Goal: Task Accomplishment & Management: Use online tool/utility

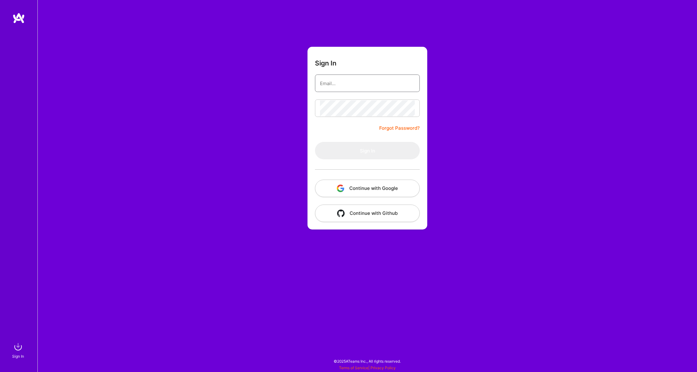
click at [334, 75] on div at bounding box center [367, 83] width 105 height 17
type input "[EMAIL_ADDRESS][DOMAIN_NAME]"
click at [383, 148] on button "Sign In" at bounding box center [367, 150] width 105 height 17
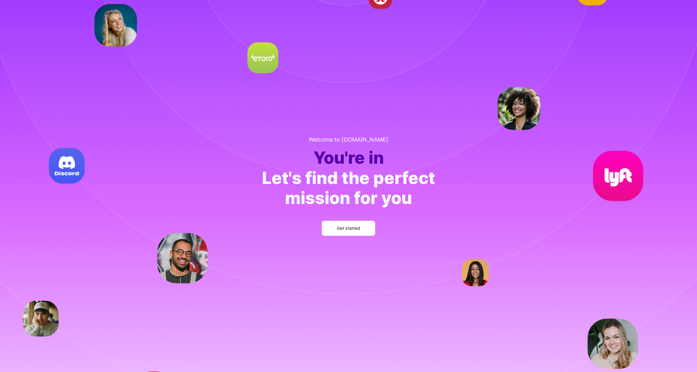
click at [361, 231] on button "Get started" at bounding box center [348, 228] width 53 height 15
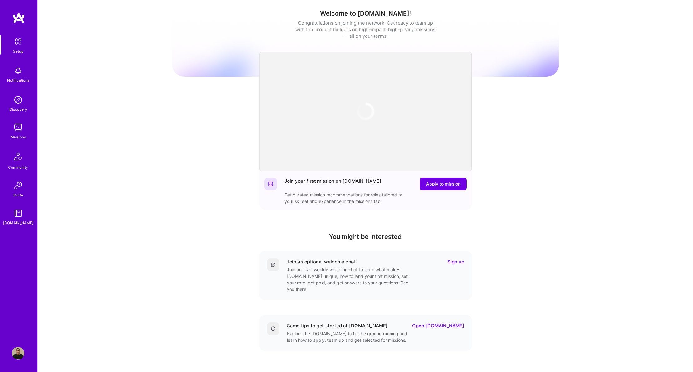
click at [20, 135] on div "Missions" at bounding box center [18, 137] width 15 height 7
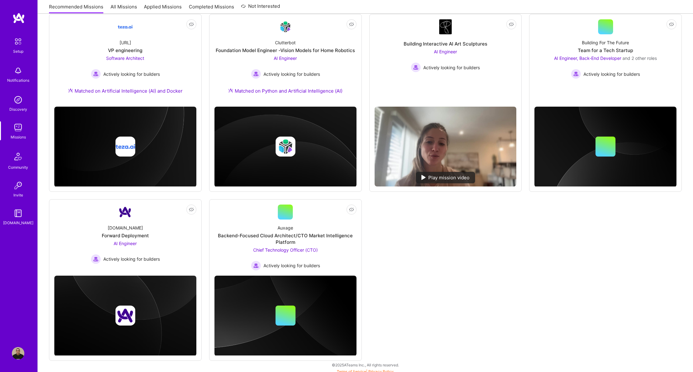
scroll to position [272, 0]
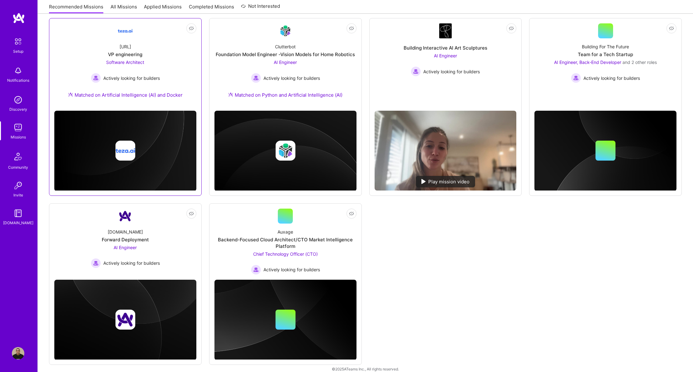
click at [134, 62] on span "Software Architect" at bounding box center [125, 62] width 38 height 5
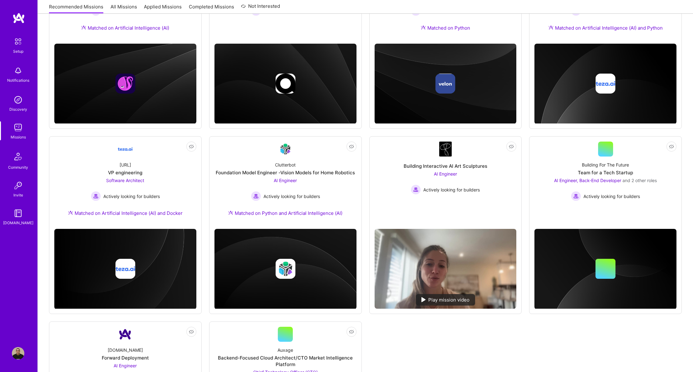
scroll to position [181, 0]
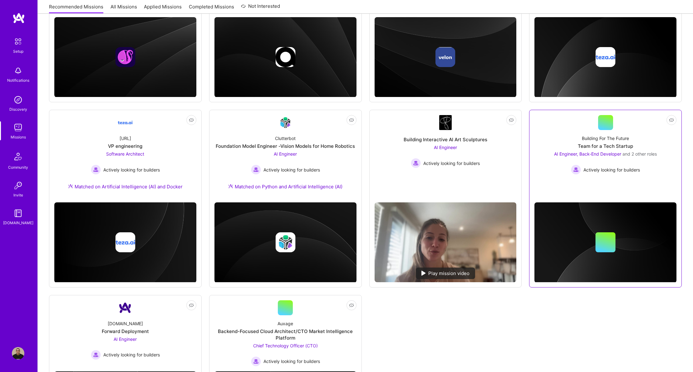
click at [612, 171] on span "Actively looking for builders" at bounding box center [611, 170] width 56 height 7
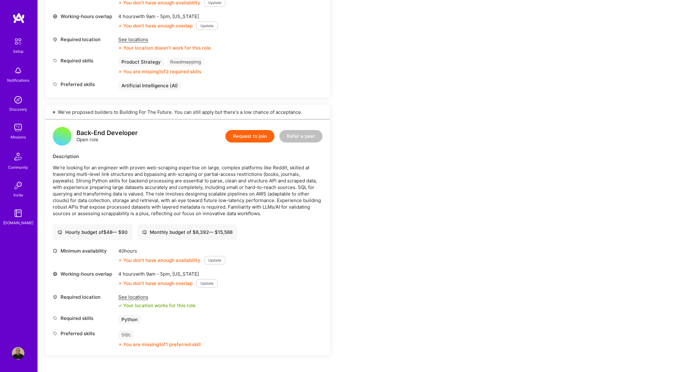
scroll to position [348, 0]
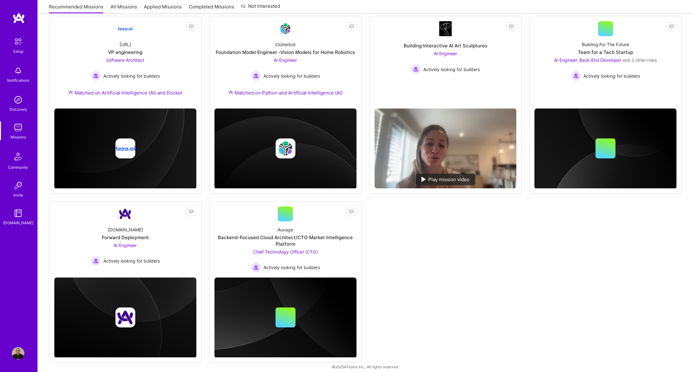
scroll to position [280, 0]
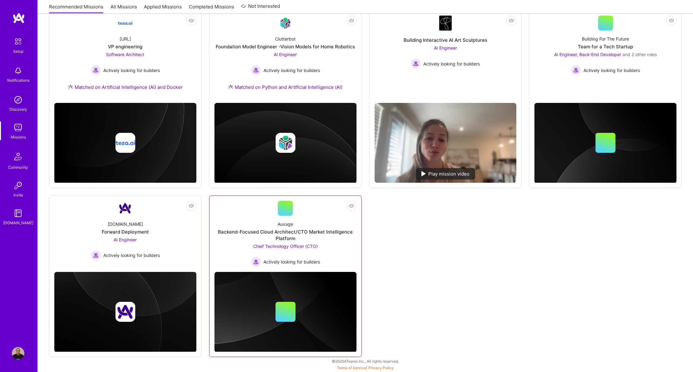
click at [279, 261] on span "Actively looking for builders" at bounding box center [291, 262] width 56 height 7
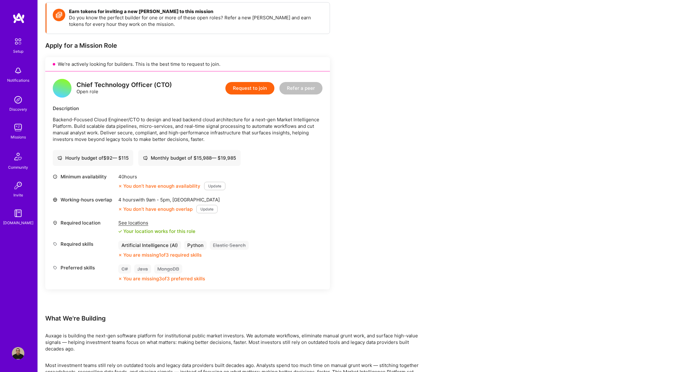
scroll to position [132, 0]
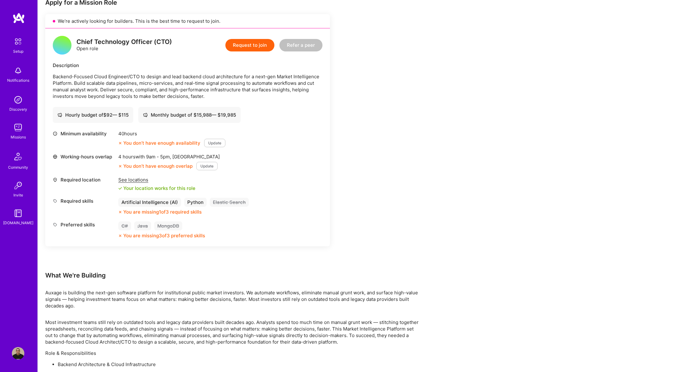
click at [131, 180] on div "See locations" at bounding box center [156, 180] width 77 height 7
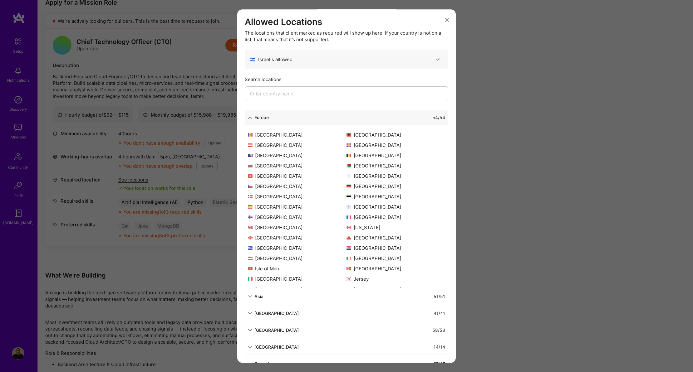
click at [445, 19] on icon "modal" at bounding box center [447, 20] width 4 height 4
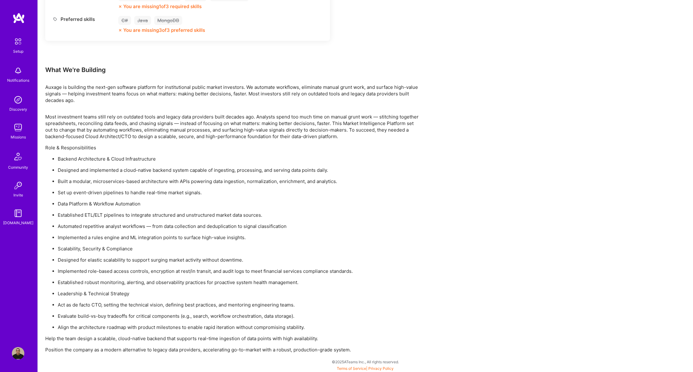
scroll to position [338, 0]
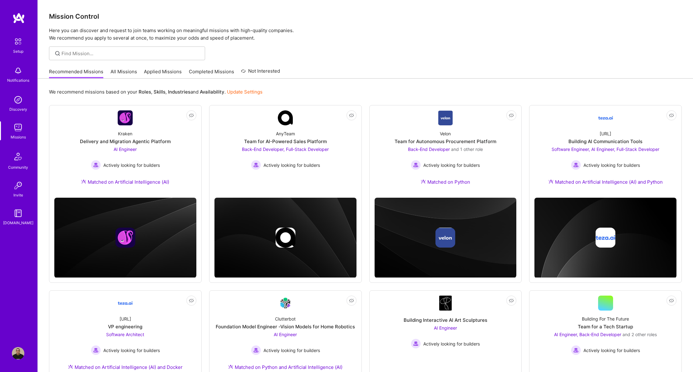
click at [127, 73] on link "All Missions" at bounding box center [123, 73] width 27 height 10
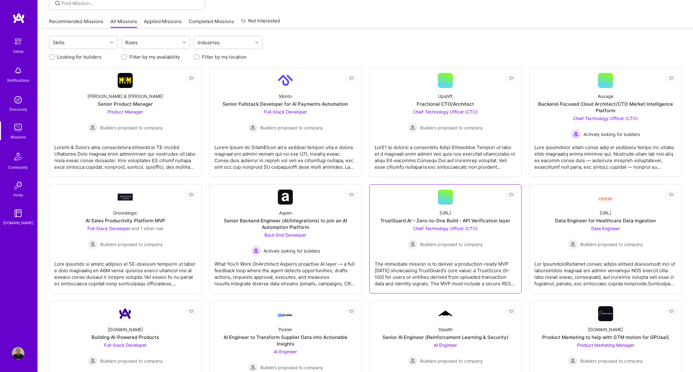
scroll to position [116, 0]
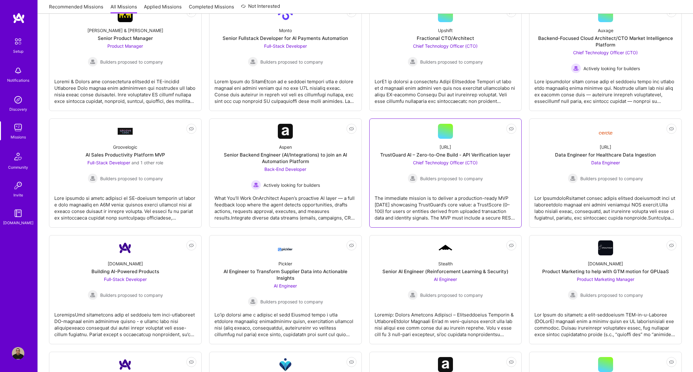
click at [450, 164] on span "Chief Technology Officer (CTO)" at bounding box center [445, 162] width 65 height 5
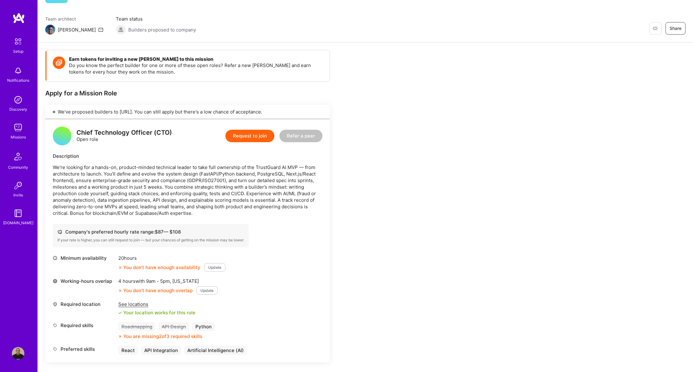
scroll to position [163, 0]
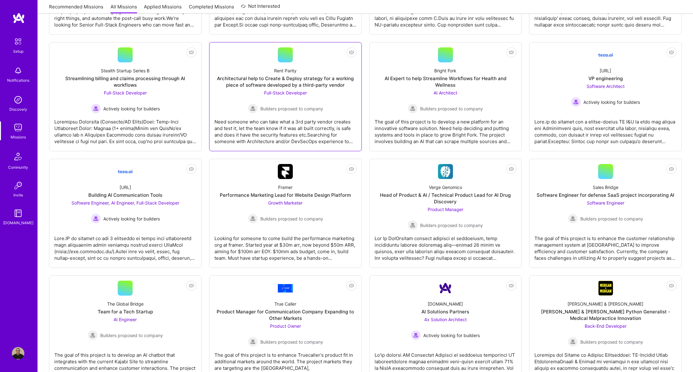
scroll to position [760, 0]
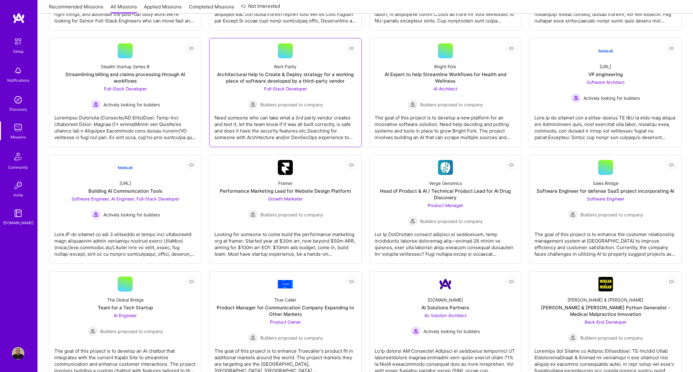
click at [342, 132] on div "Need someone who can take what a 3rd party vendor creates and test it, let the …" at bounding box center [285, 125] width 142 height 31
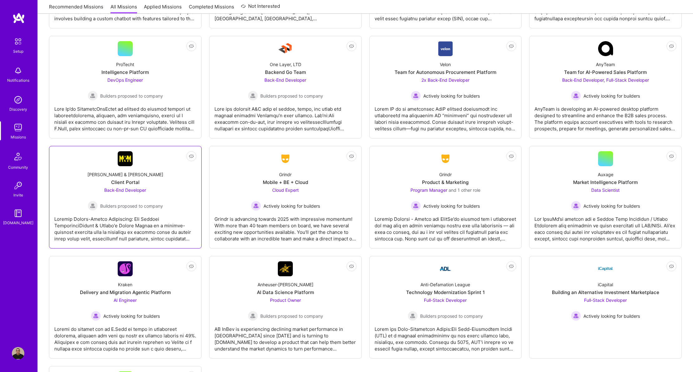
scroll to position [1117, 0]
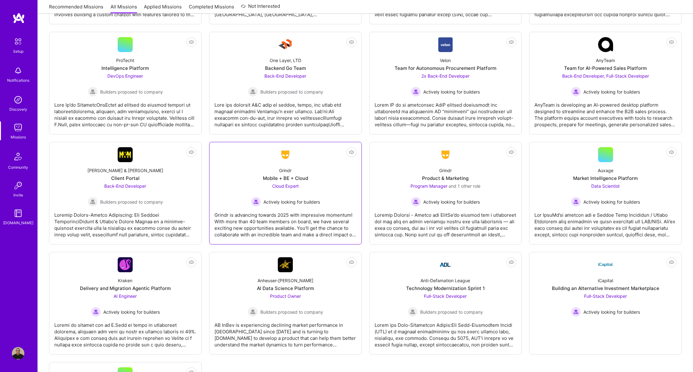
click at [293, 223] on div "Grindr is advancing towards 2025 with impressive momentum! With more than 40 te…" at bounding box center [285, 222] width 142 height 31
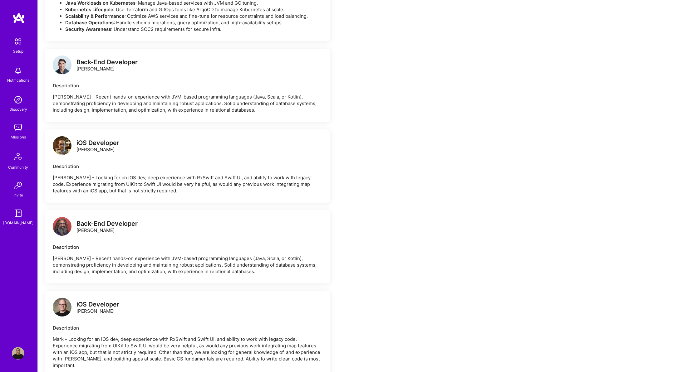
scroll to position [464, 0]
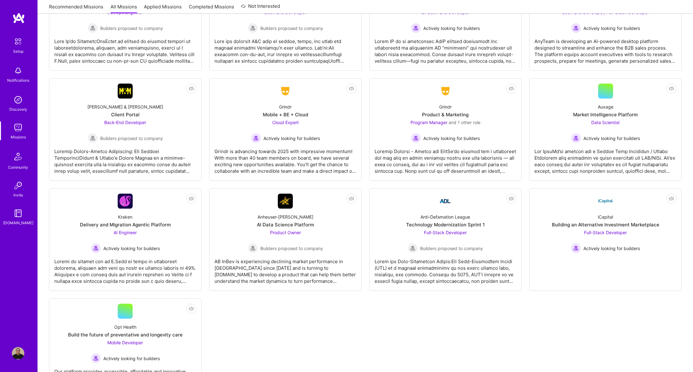
scroll to position [1218, 0]
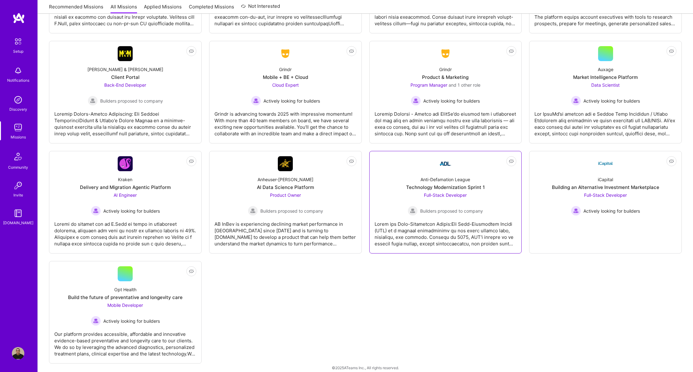
click at [448, 227] on div at bounding box center [445, 231] width 142 height 31
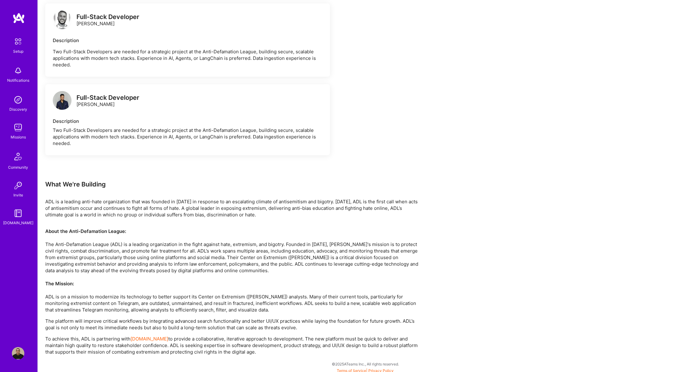
scroll to position [489, 0]
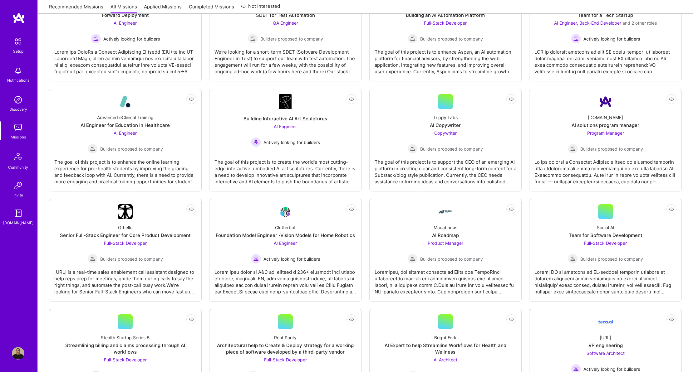
scroll to position [1218, 0]
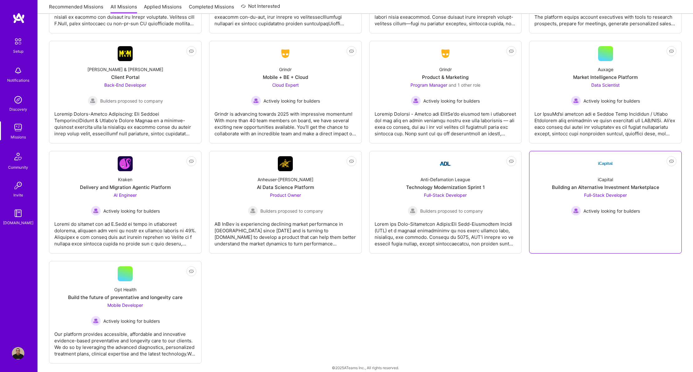
click at [617, 176] on div "iCapital Building an Alternative Investment Marketplace Full-Stack Developer Ac…" at bounding box center [605, 193] width 142 height 45
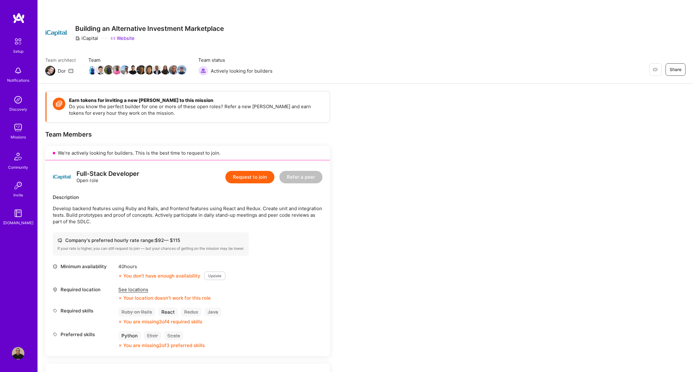
click at [22, 14] on img at bounding box center [18, 17] width 12 height 11
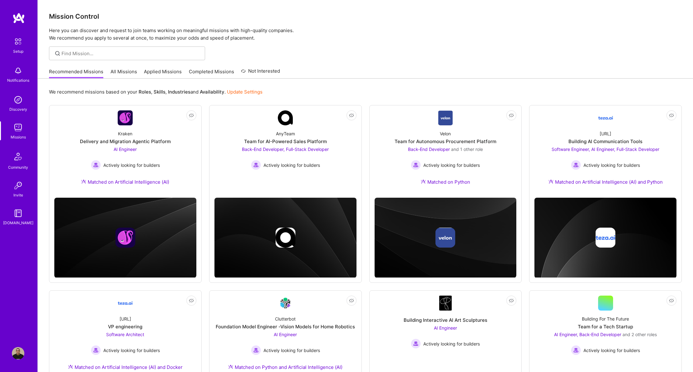
click at [223, 72] on link "Completed Missions" at bounding box center [211, 73] width 45 height 10
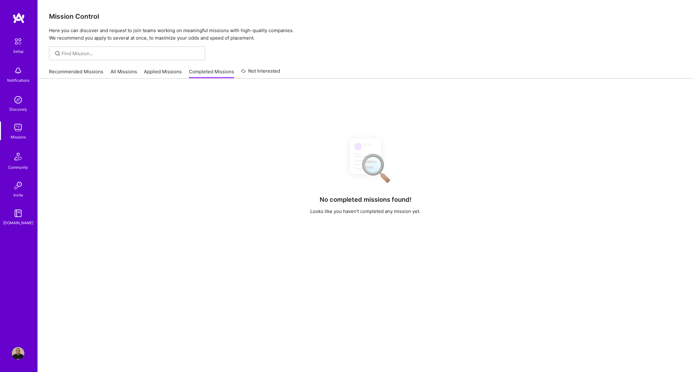
click at [164, 73] on link "Applied Missions" at bounding box center [163, 73] width 38 height 10
click at [129, 73] on link "All Missions" at bounding box center [123, 73] width 27 height 10
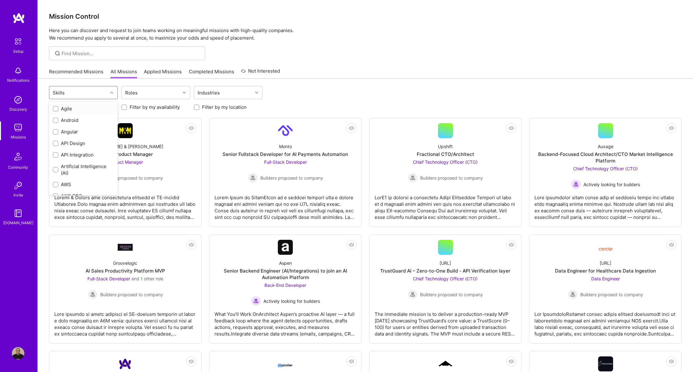
click at [95, 94] on div "Skills" at bounding box center [78, 92] width 58 height 12
click at [327, 93] on div "option User Research focused, 71 of 74. 74 results available. Use Up and Down t…" at bounding box center [365, 93] width 632 height 15
click at [255, 98] on div at bounding box center [257, 92] width 10 height 12
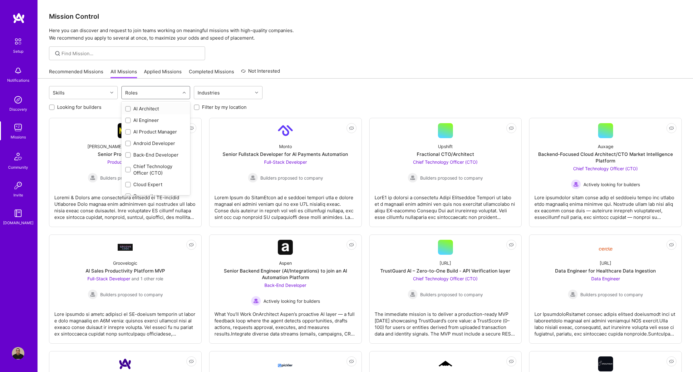
click at [141, 90] on div "Roles" at bounding box center [151, 92] width 58 height 12
click at [128, 167] on input "checkbox" at bounding box center [128, 167] width 4 height 4
checkbox input "true"
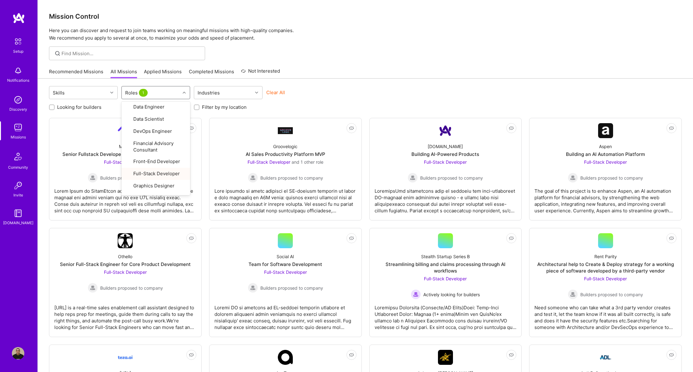
click at [344, 58] on div at bounding box center [365, 53] width 655 height 14
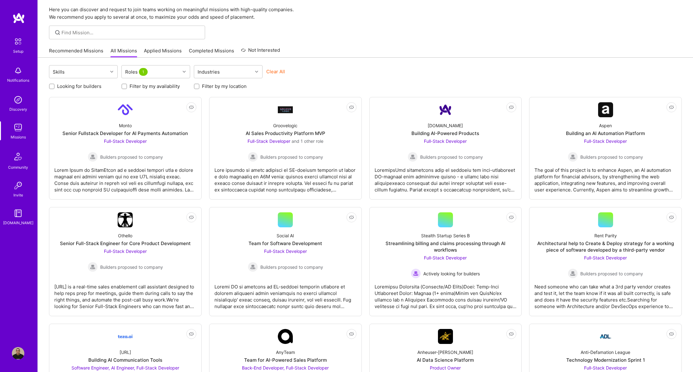
scroll to position [0, 0]
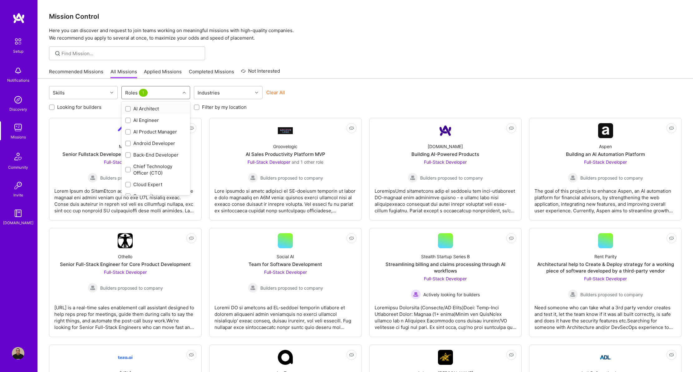
click at [151, 95] on div "Roles 1" at bounding box center [151, 92] width 58 height 12
click at [127, 172] on div at bounding box center [128, 170] width 6 height 6
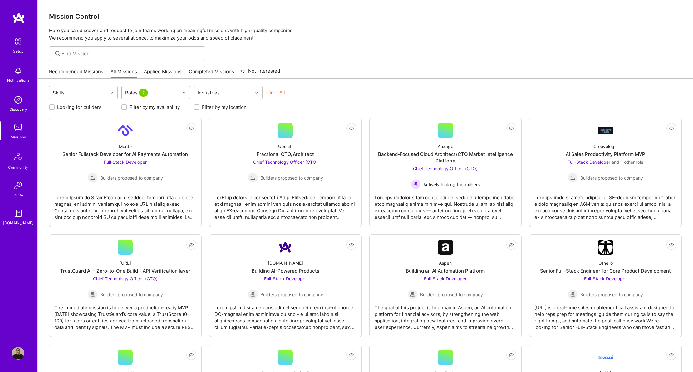
click at [138, 95] on div "Roles 2" at bounding box center [137, 92] width 27 height 9
click at [129, 154] on input "checkbox" at bounding box center [128, 154] width 4 height 4
checkbox input "true"
click at [130, 164] on div at bounding box center [128, 166] width 6 height 6
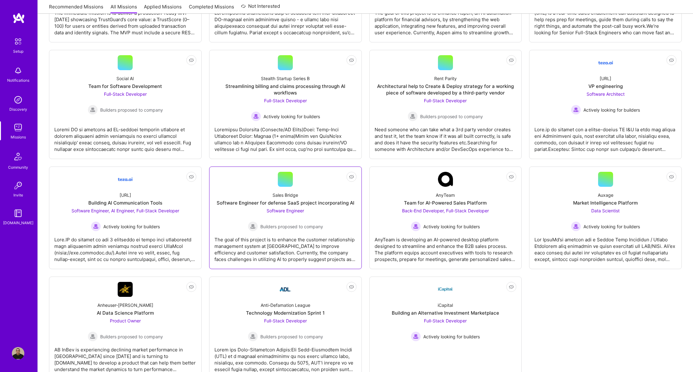
scroll to position [291, 0]
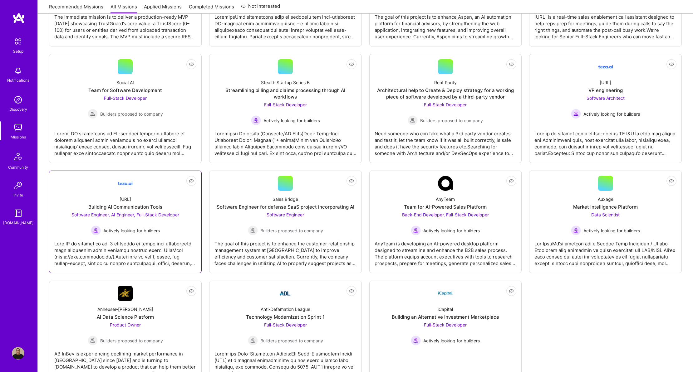
click at [88, 255] on div at bounding box center [125, 251] width 142 height 31
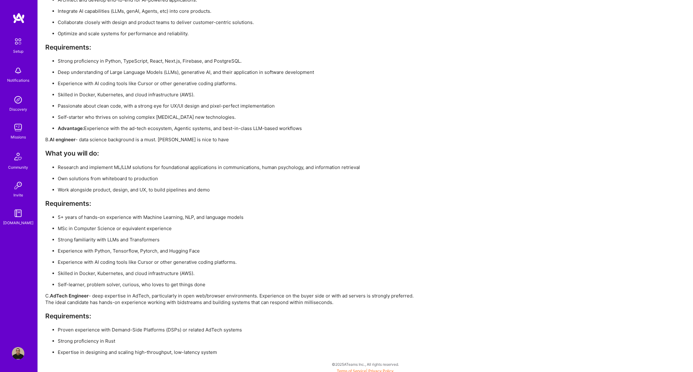
scroll to position [1042, 0]
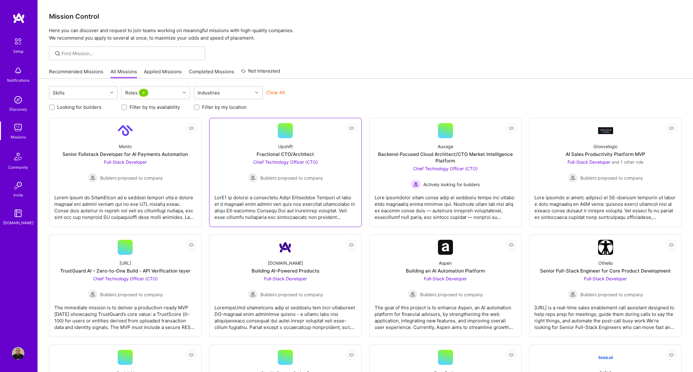
click at [286, 130] on div at bounding box center [285, 130] width 15 height 15
click at [90, 92] on div "Skills" at bounding box center [78, 92] width 58 height 12
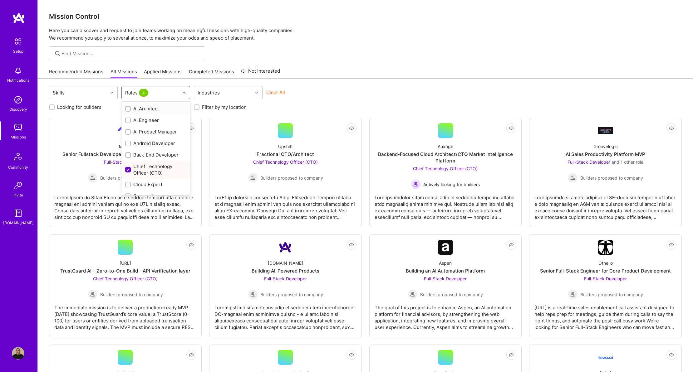
click at [173, 90] on div "Roles 4" at bounding box center [151, 92] width 58 height 12
click at [139, 162] on div "DevOps Engineer" at bounding box center [155, 163] width 61 height 7
checkbox input "true"
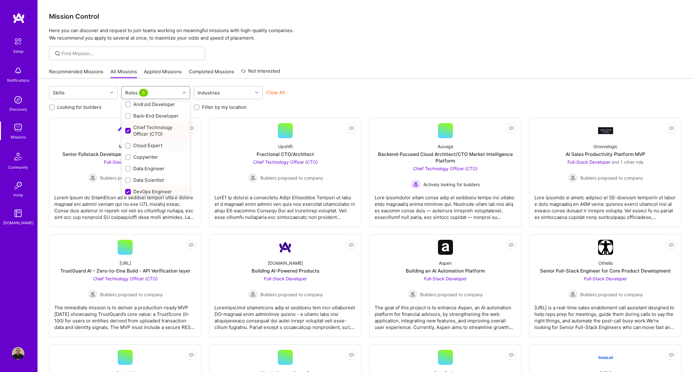
click at [145, 143] on div "Cloud Expert" at bounding box center [155, 145] width 61 height 7
checkbox input "true"
click at [144, 115] on div "Back-End Developer" at bounding box center [155, 116] width 61 height 7
checkbox input "true"
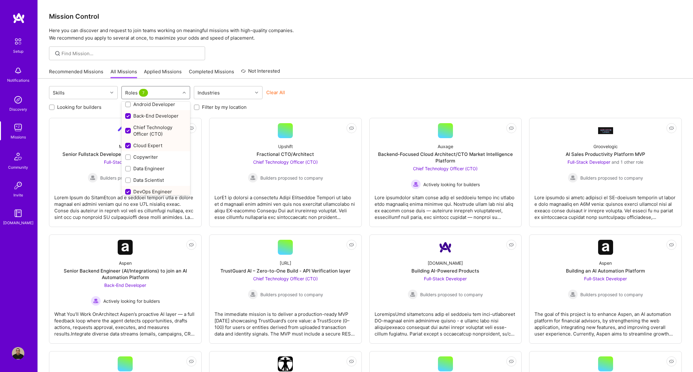
scroll to position [0, 0]
click at [313, 67] on div "Recommended Missions All Missions Applied Missions Completed Missions Not Inter…" at bounding box center [365, 71] width 632 height 13
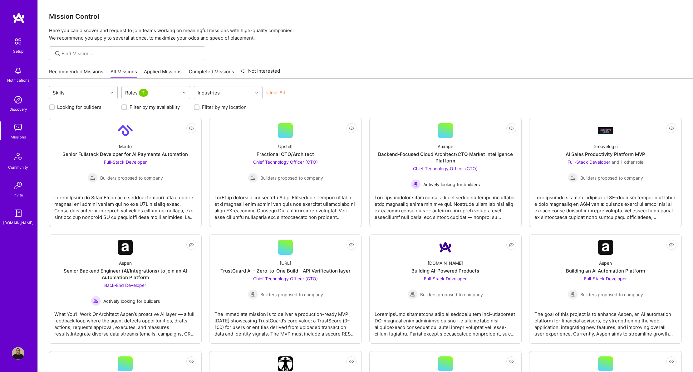
click at [197, 108] on input "Filter by my location" at bounding box center [197, 107] width 4 height 4
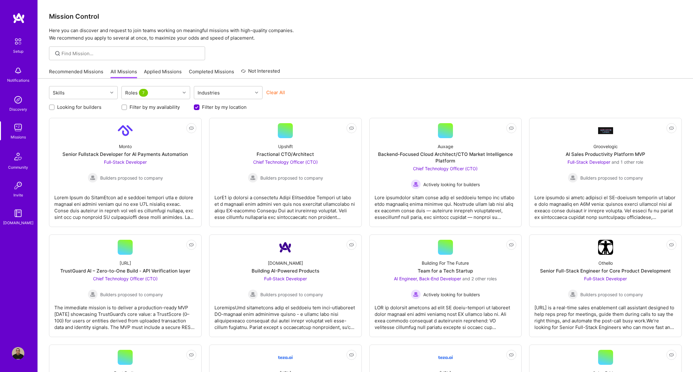
click at [197, 108] on input "Filter by my location" at bounding box center [197, 108] width 6 height 6
checkbox input "false"
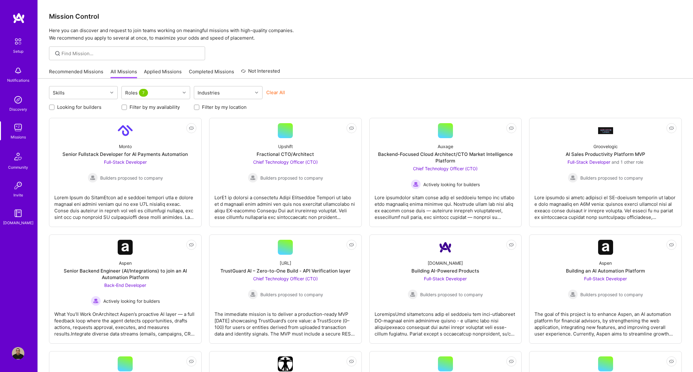
click at [275, 92] on button "Clear All" at bounding box center [275, 92] width 19 height 7
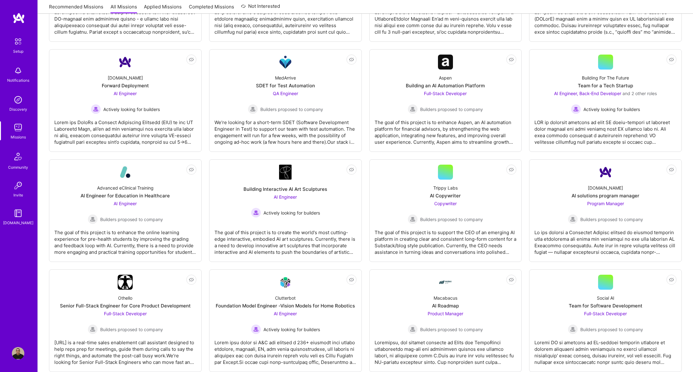
scroll to position [445, 0]
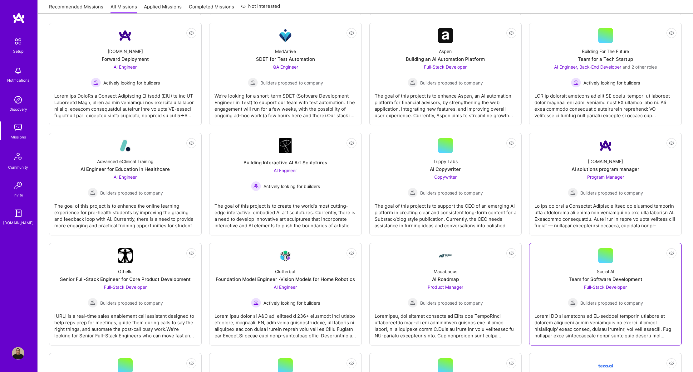
click at [612, 312] on div at bounding box center [605, 323] width 142 height 31
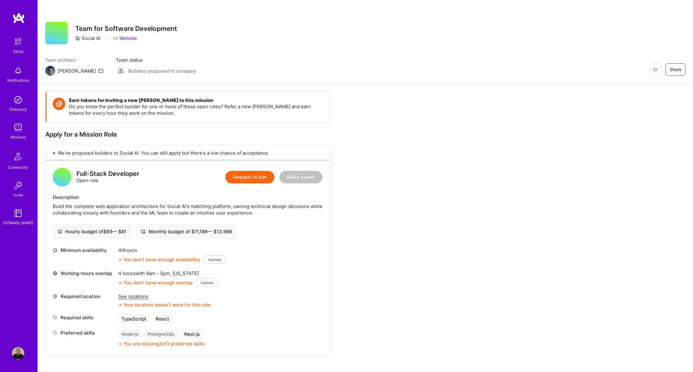
click at [214, 262] on button "Update" at bounding box center [214, 260] width 21 height 8
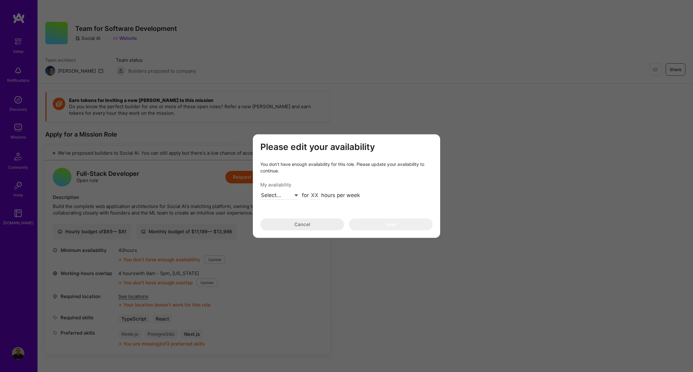
click at [296, 193] on select "Select... Right Now Future Date Not Available" at bounding box center [279, 196] width 38 height 8
click at [303, 229] on button "Cancel" at bounding box center [302, 225] width 84 height 12
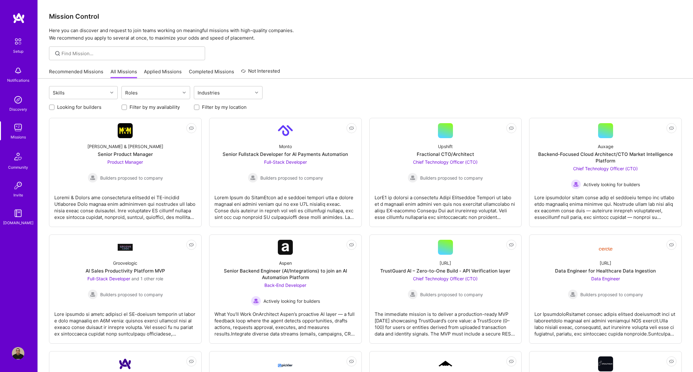
click at [68, 73] on link "Recommended Missions" at bounding box center [76, 73] width 54 height 10
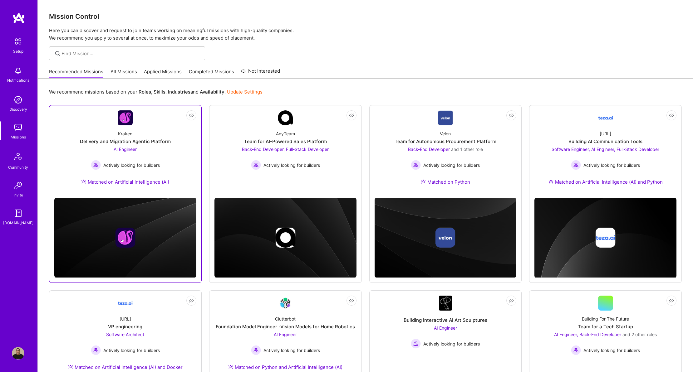
click at [120, 143] on div "Delivery and Migration Agentic Platform" at bounding box center [125, 141] width 91 height 7
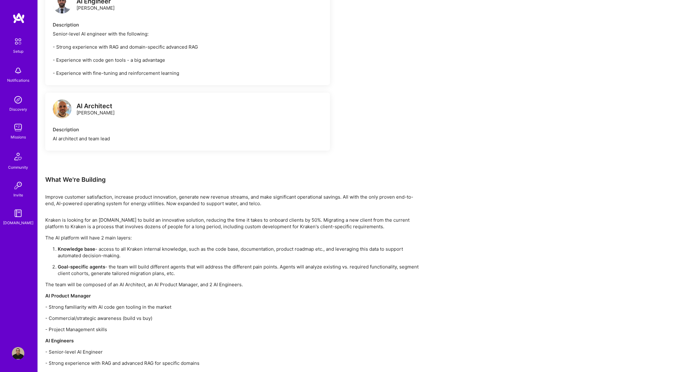
scroll to position [485, 0]
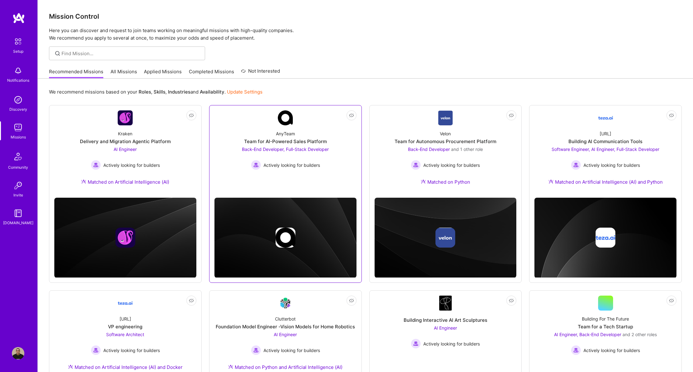
click at [320, 142] on div "Team for AI-Powered Sales Platform" at bounding box center [285, 141] width 83 height 7
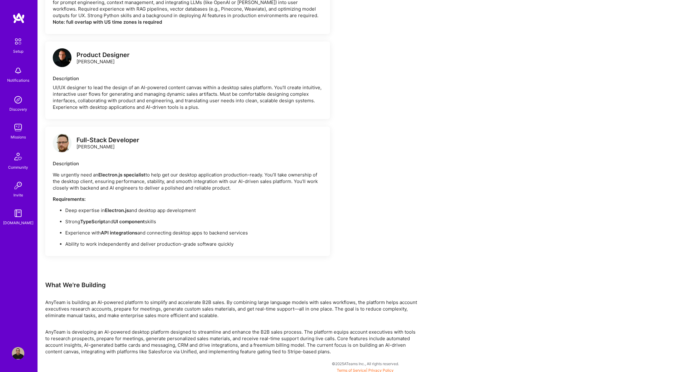
scroll to position [669, 0]
